Goal: Task Accomplishment & Management: Use online tool/utility

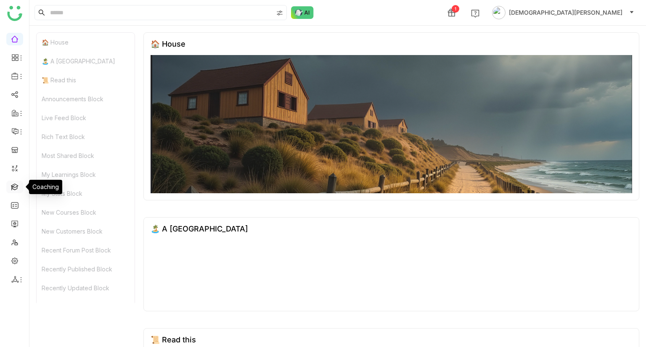
click at [17, 188] on link at bounding box center [15, 186] width 8 height 7
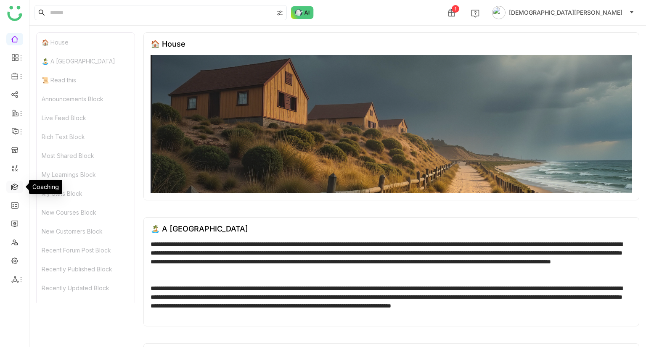
click at [17, 188] on link at bounding box center [15, 186] width 8 height 7
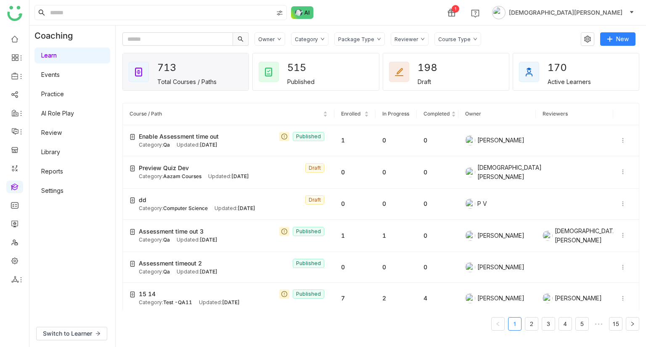
click at [58, 154] on link "Library" at bounding box center [50, 151] width 19 height 7
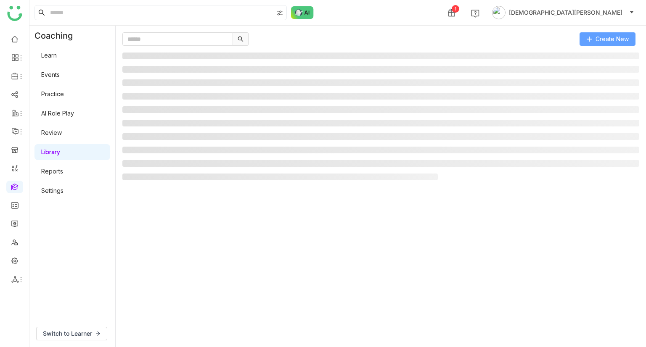
click at [602, 43] on span "Create New" at bounding box center [612, 38] width 33 height 9
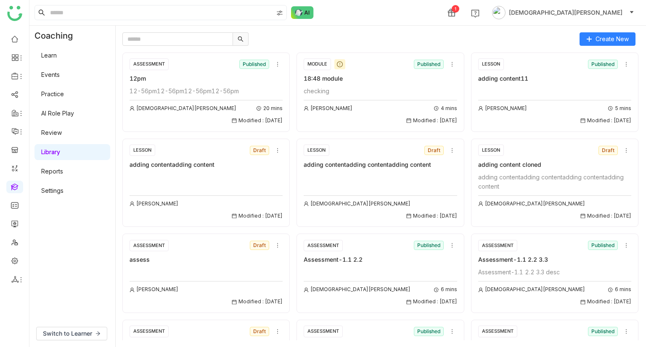
click at [206, 84] on div "ASSESSMENT Published 12pm 12-56pm12-56pm12-56pm12-56pm [PERSON_NAME] 20 mins Mo…" at bounding box center [206, 91] width 153 height 67
click at [187, 90] on div "12-56pm12-56pm12-56pm12-56pm" at bounding box center [206, 91] width 153 height 9
click at [58, 154] on link "Library" at bounding box center [50, 151] width 19 height 7
click at [78, 332] on span "Switch to Learner" at bounding box center [67, 333] width 49 height 9
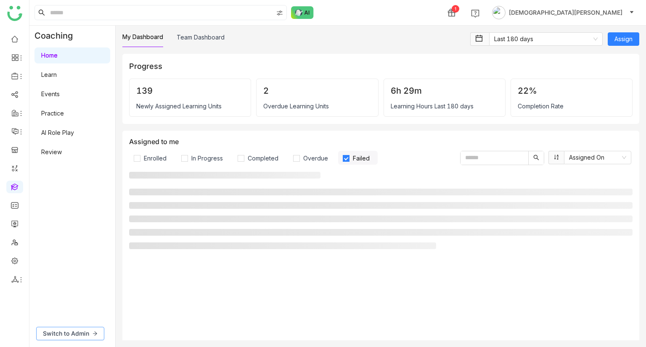
click at [75, 331] on span "Switch to Admin" at bounding box center [66, 333] width 46 height 9
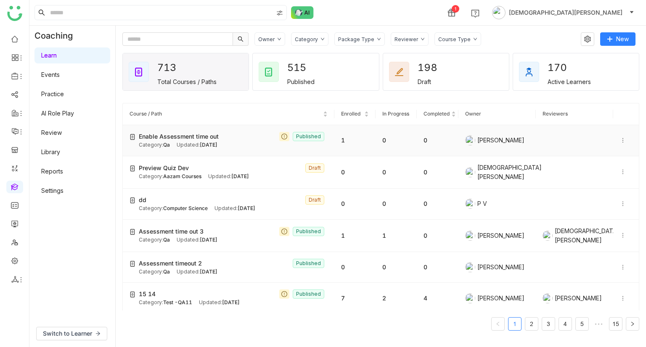
click at [211, 136] on span "Enable Assessment time out" at bounding box center [179, 136] width 80 height 9
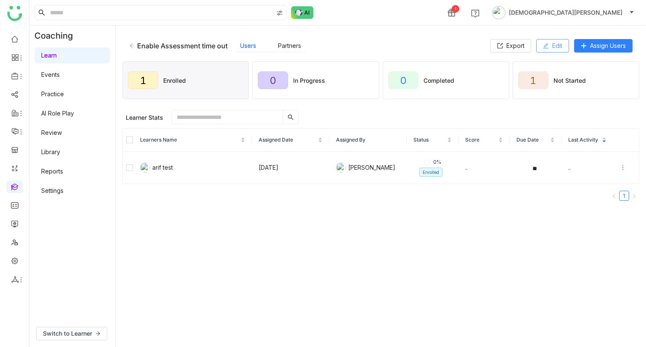
click at [552, 48] on span "Edit" at bounding box center [557, 45] width 10 height 9
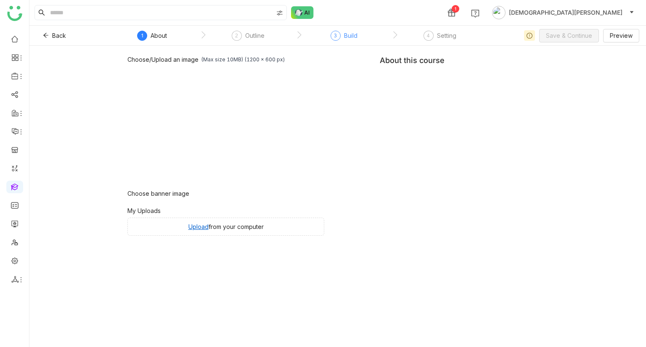
click at [335, 33] on span "3" at bounding box center [335, 35] width 3 height 6
click at [335, 39] on span "3" at bounding box center [335, 35] width 3 height 6
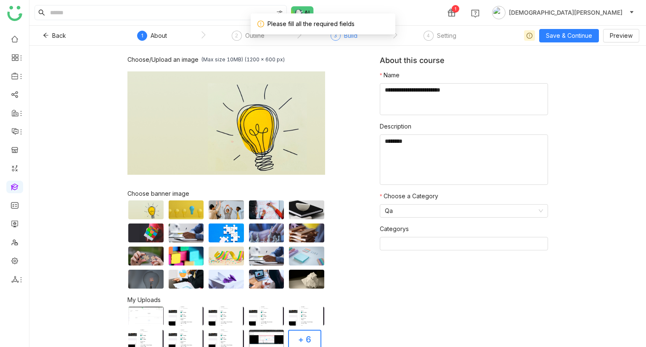
click at [351, 34] on div "Build" at bounding box center [350, 36] width 13 height 10
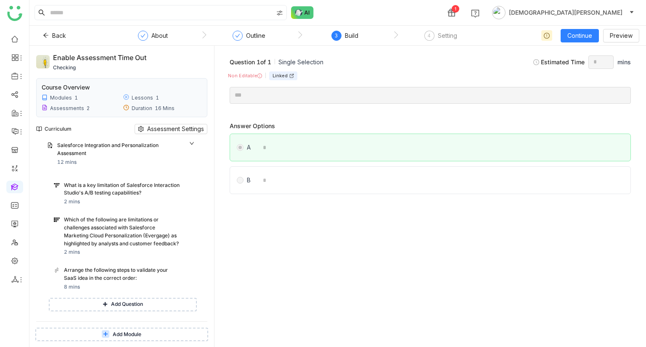
scroll to position [148, 0]
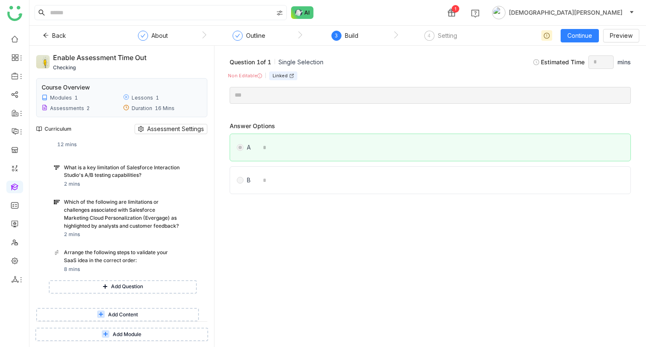
click at [125, 312] on span "Add Content" at bounding box center [123, 315] width 30 height 8
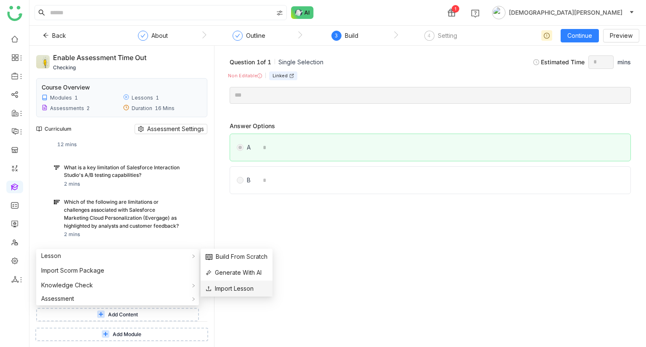
click at [241, 289] on span "Import Lesson" at bounding box center [230, 288] width 48 height 9
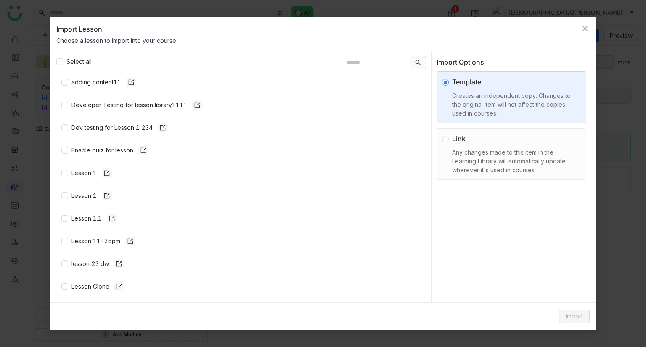
click at [491, 161] on div "Any changes made to this item in the Learning Library will automatically update…" at bounding box center [514, 161] width 125 height 26
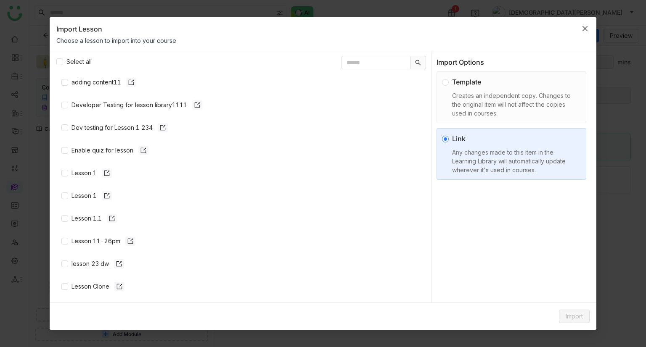
click at [593, 29] on span "Close" at bounding box center [585, 28] width 23 height 23
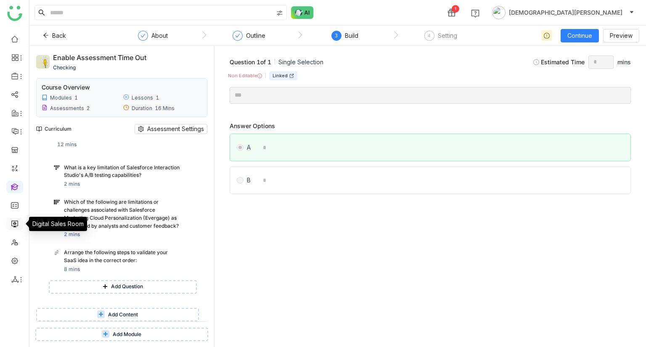
click at [11, 224] on link at bounding box center [15, 223] width 8 height 7
click at [15, 222] on link at bounding box center [15, 223] width 8 height 7
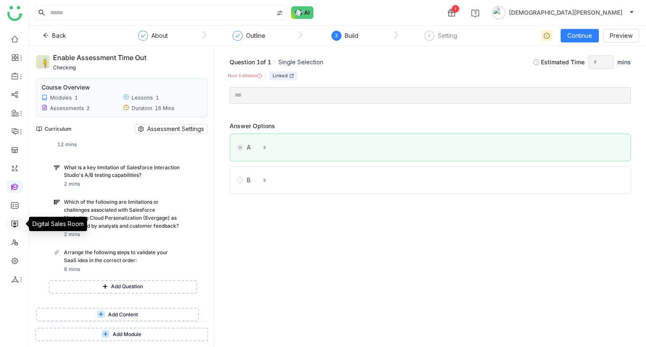
click at [15, 222] on link at bounding box center [15, 223] width 8 height 7
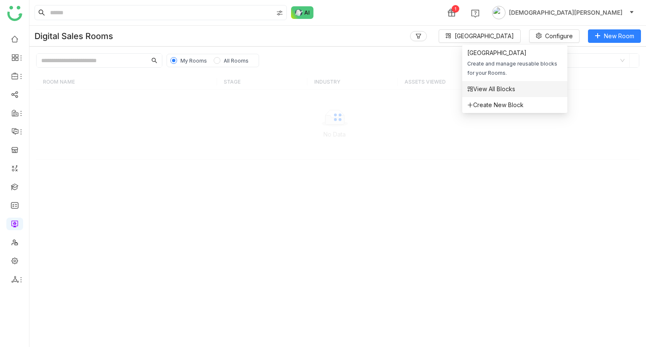
click at [493, 88] on span "View All Blocks" at bounding box center [491, 89] width 48 height 9
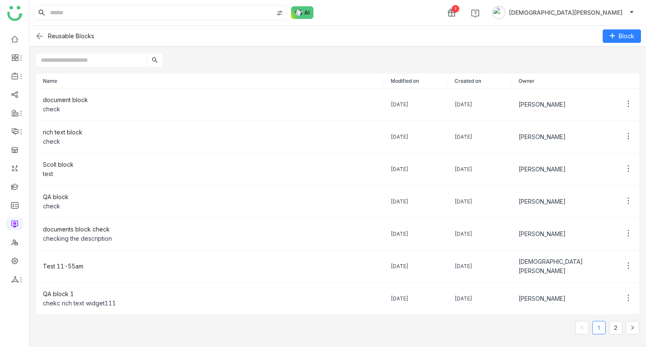
click at [40, 34] on img at bounding box center [39, 36] width 10 height 10
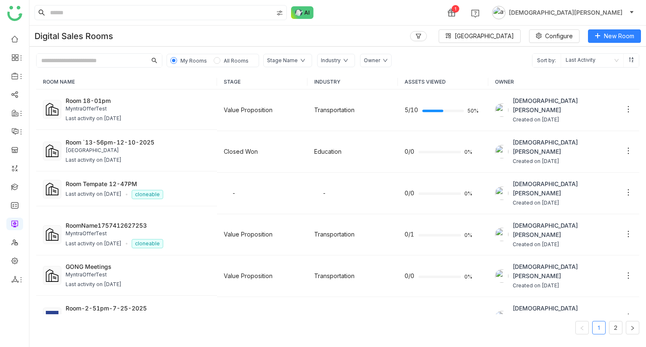
click at [590, 16] on span "[DEMOGRAPHIC_DATA][PERSON_NAME]" at bounding box center [566, 12] width 114 height 9
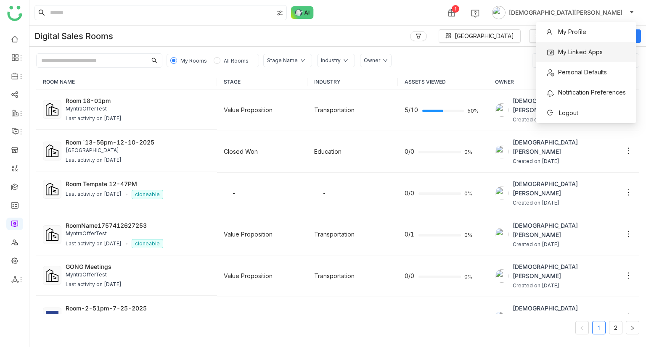
click at [577, 57] on span "My Linked Apps" at bounding box center [574, 51] width 66 height 13
